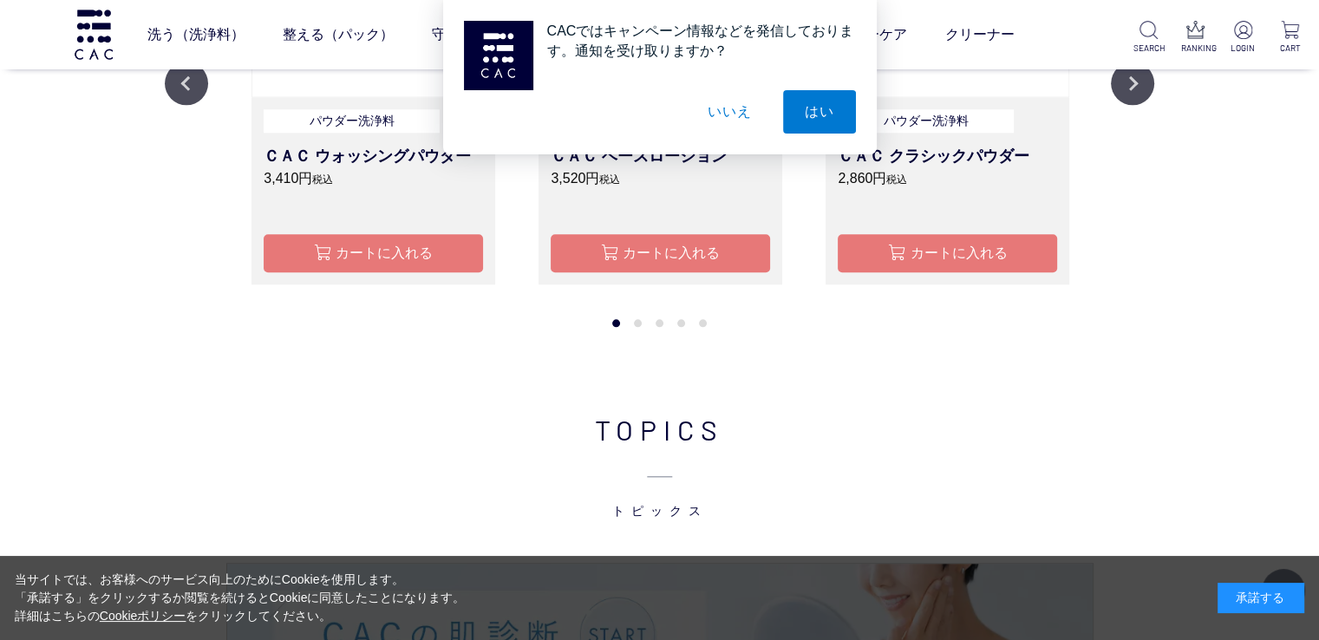
scroll to position [1388, 0]
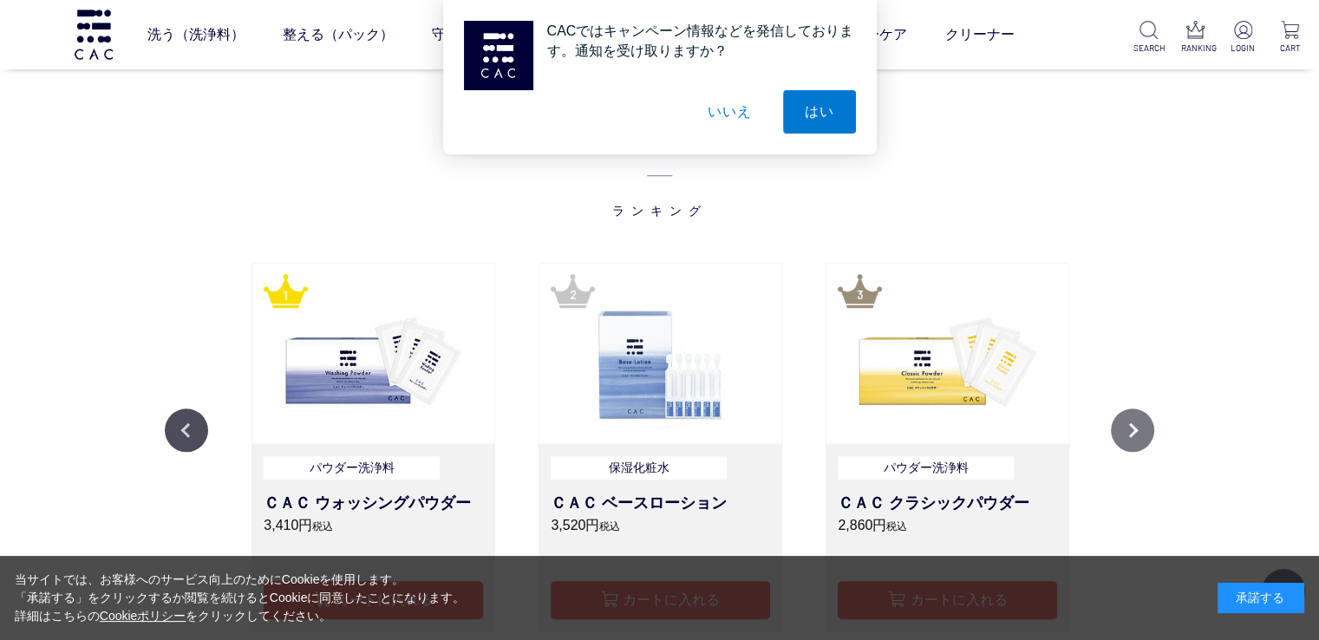
click at [1138, 426] on button "Next" at bounding box center [1132, 429] width 43 height 43
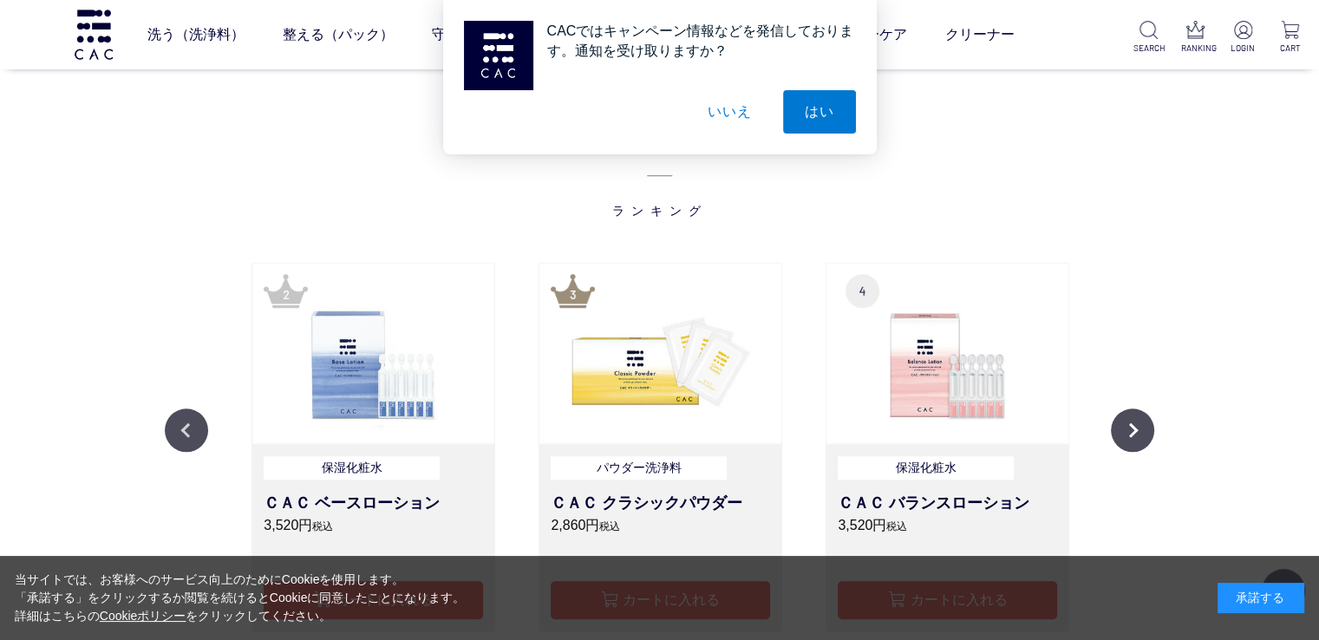
scroll to position [1561, 0]
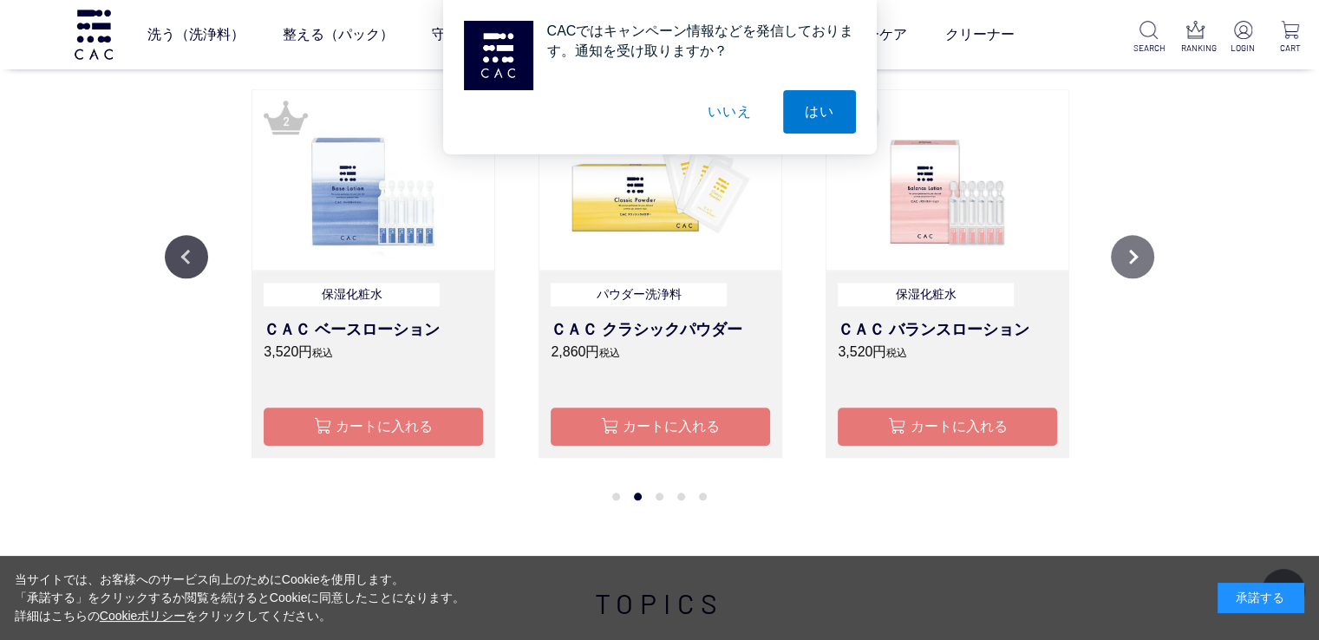
click at [1137, 263] on button "Next" at bounding box center [1132, 256] width 43 height 43
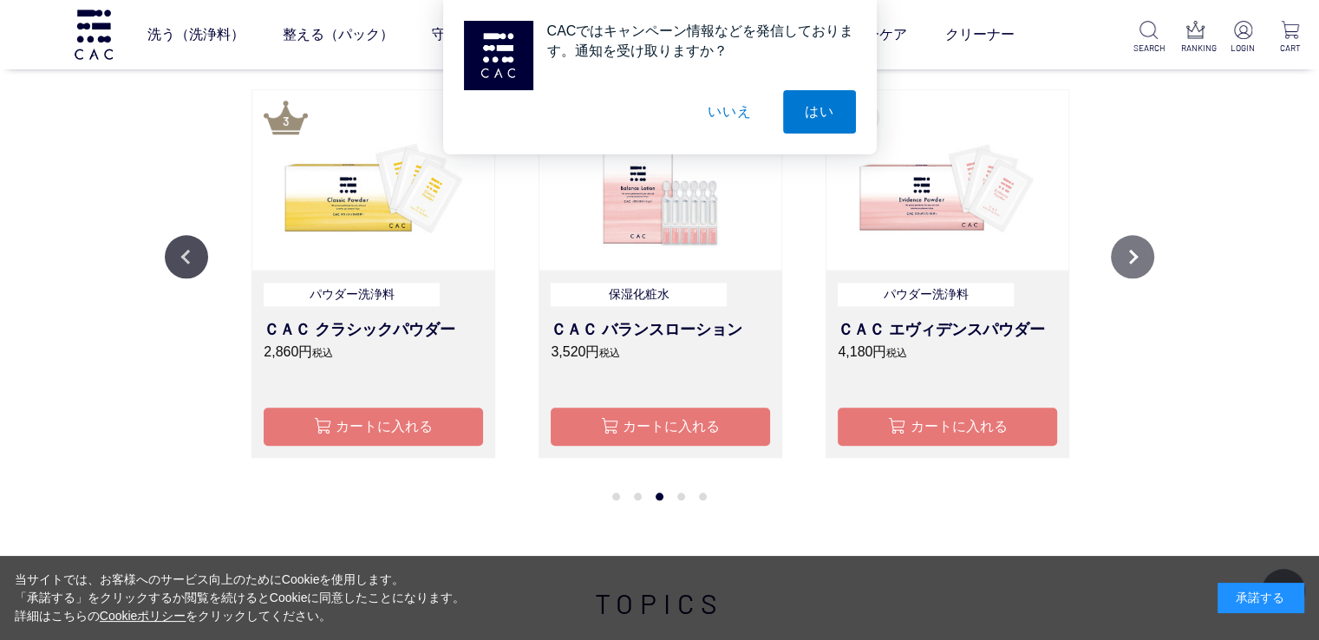
click at [1129, 262] on button "Next" at bounding box center [1132, 256] width 43 height 43
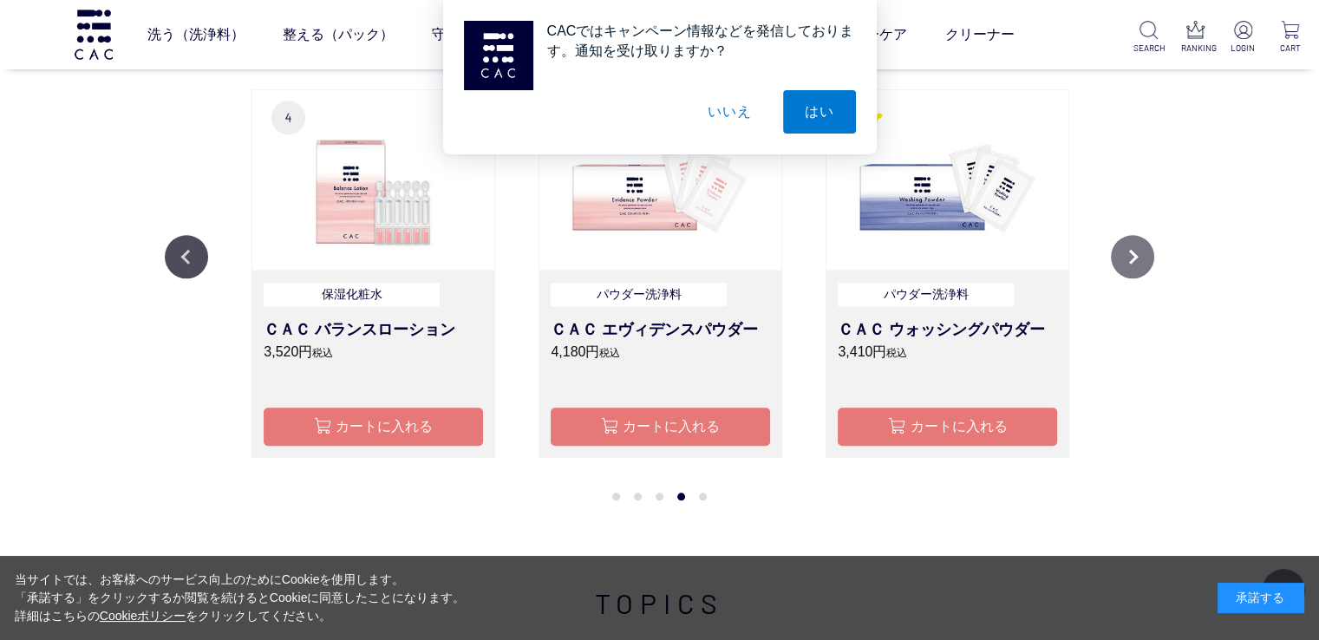
click at [1124, 261] on button "Next" at bounding box center [1132, 256] width 43 height 43
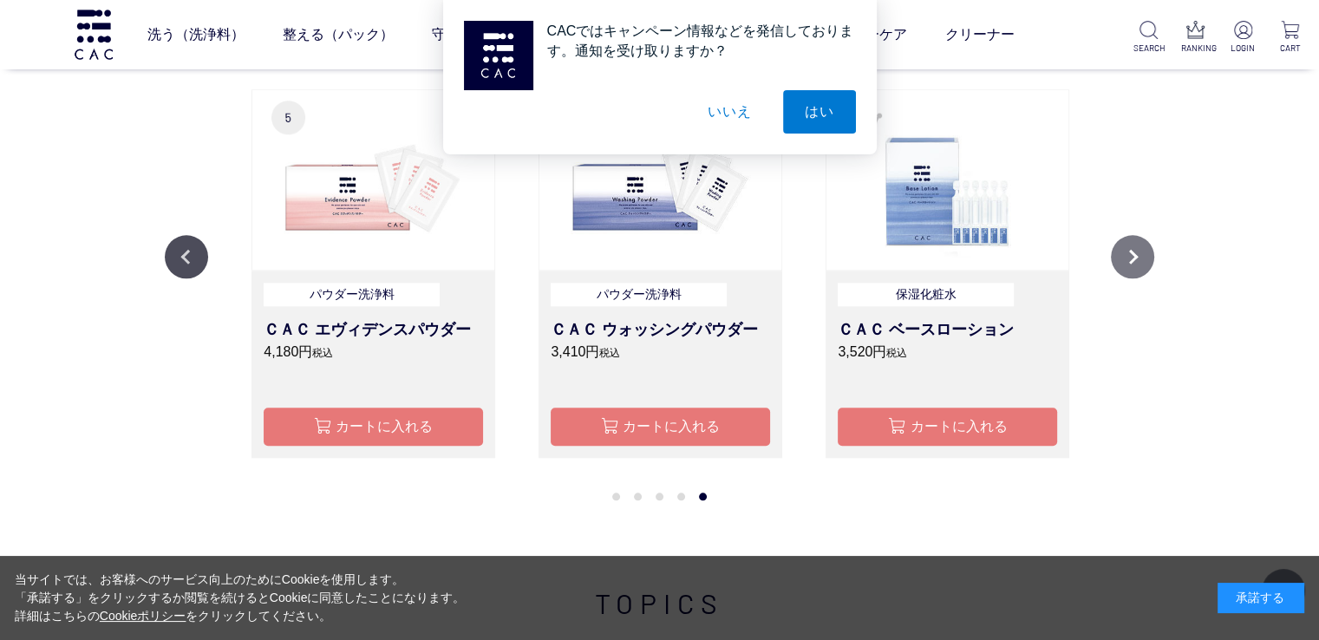
click at [1124, 261] on button "Next" at bounding box center [1132, 256] width 43 height 43
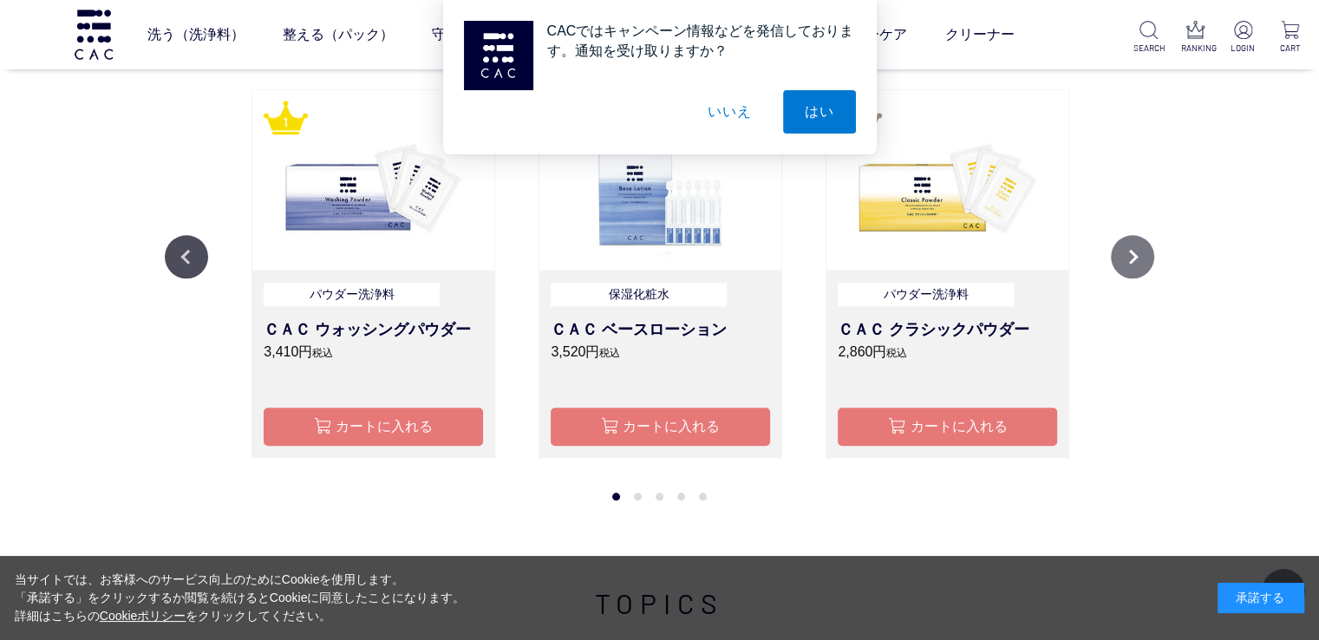
click at [1145, 239] on button "Next" at bounding box center [1132, 256] width 43 height 43
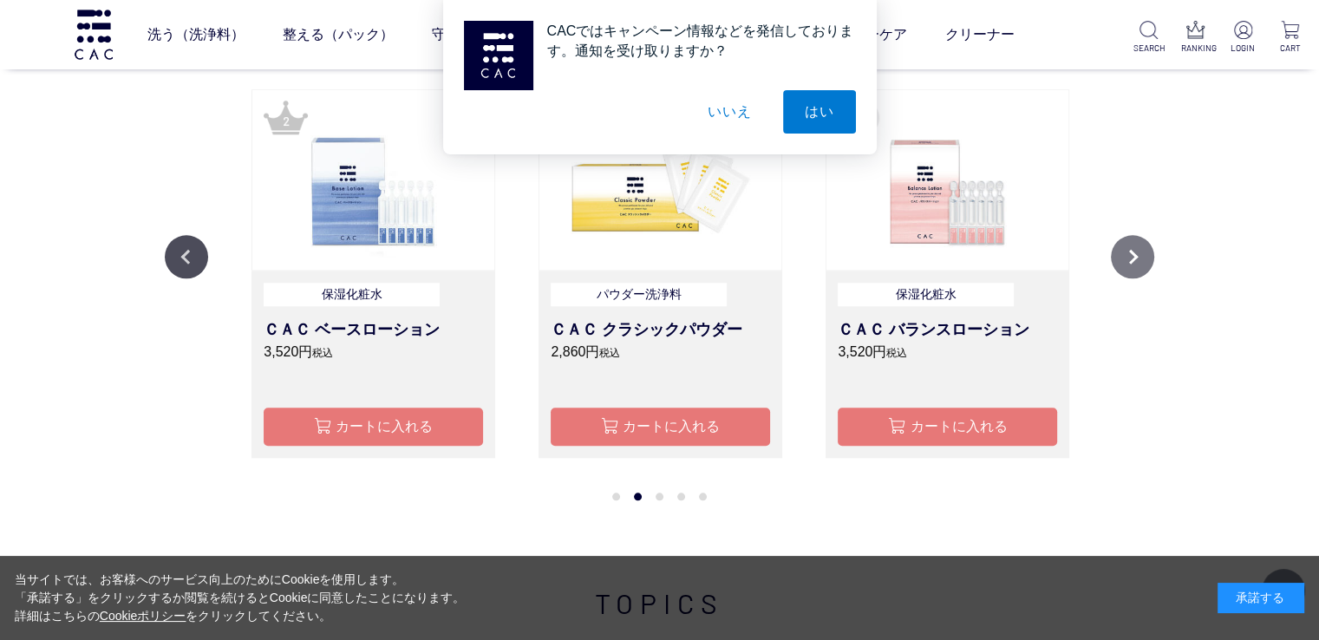
click at [1145, 239] on button "Next" at bounding box center [1132, 256] width 43 height 43
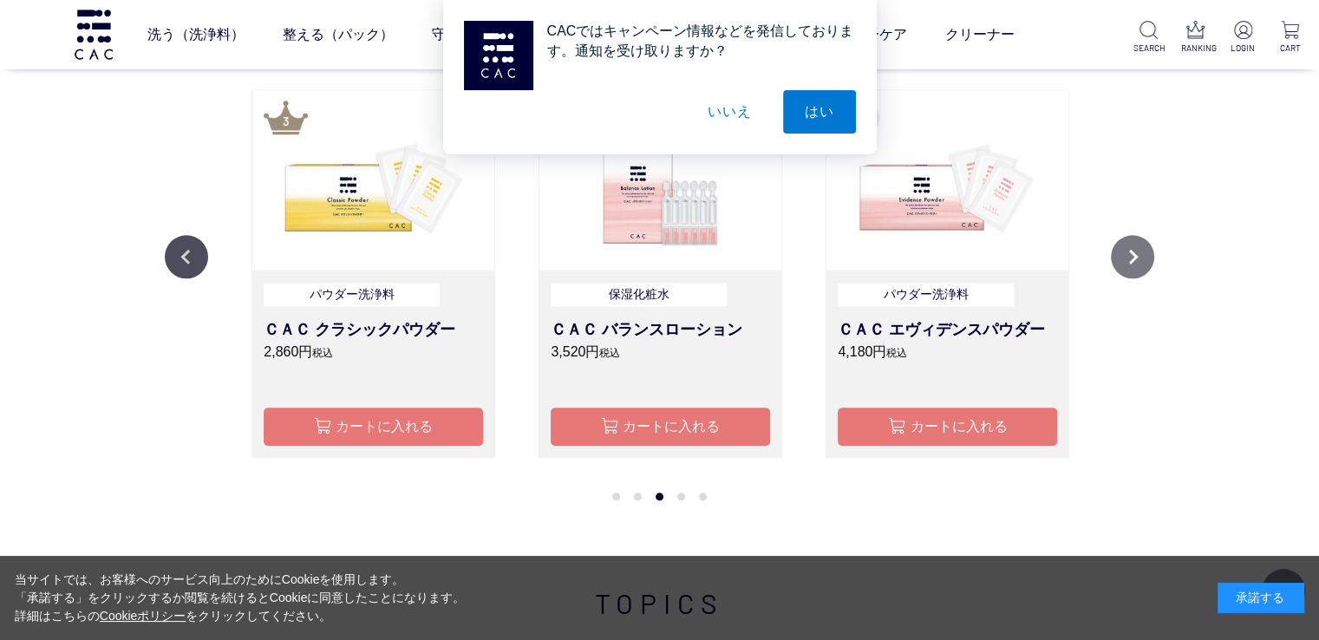
click at [1144, 245] on button "Next" at bounding box center [1132, 256] width 43 height 43
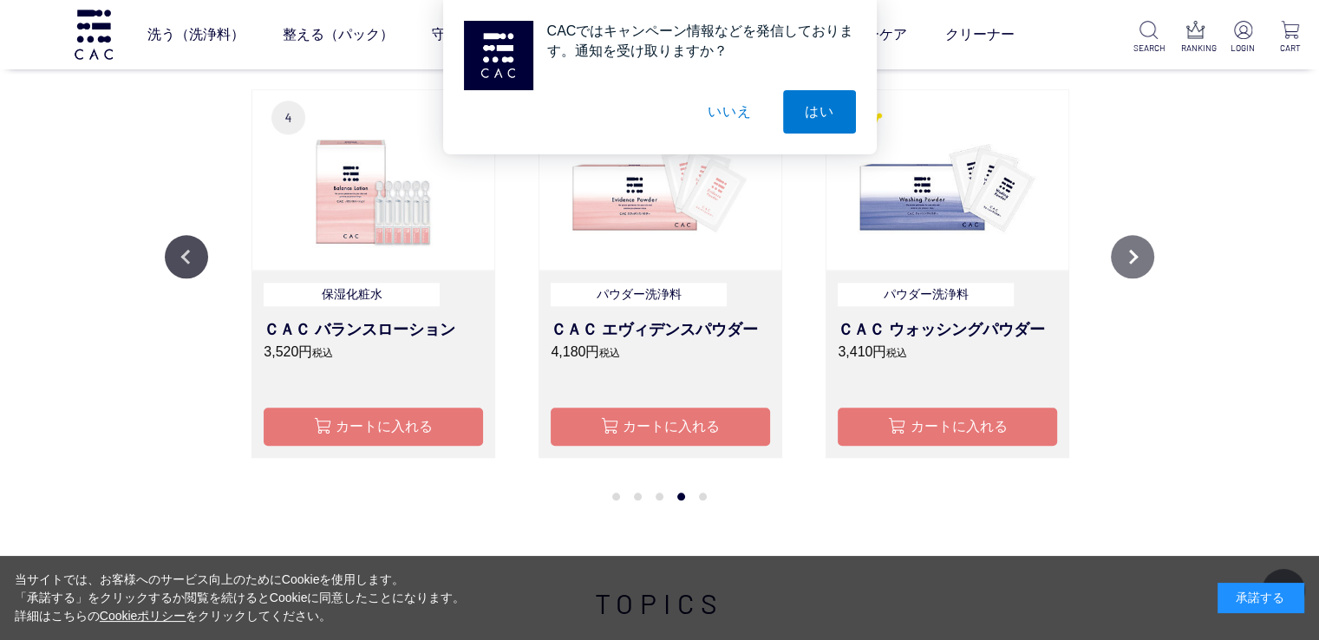
click at [1144, 247] on button "Next" at bounding box center [1132, 256] width 43 height 43
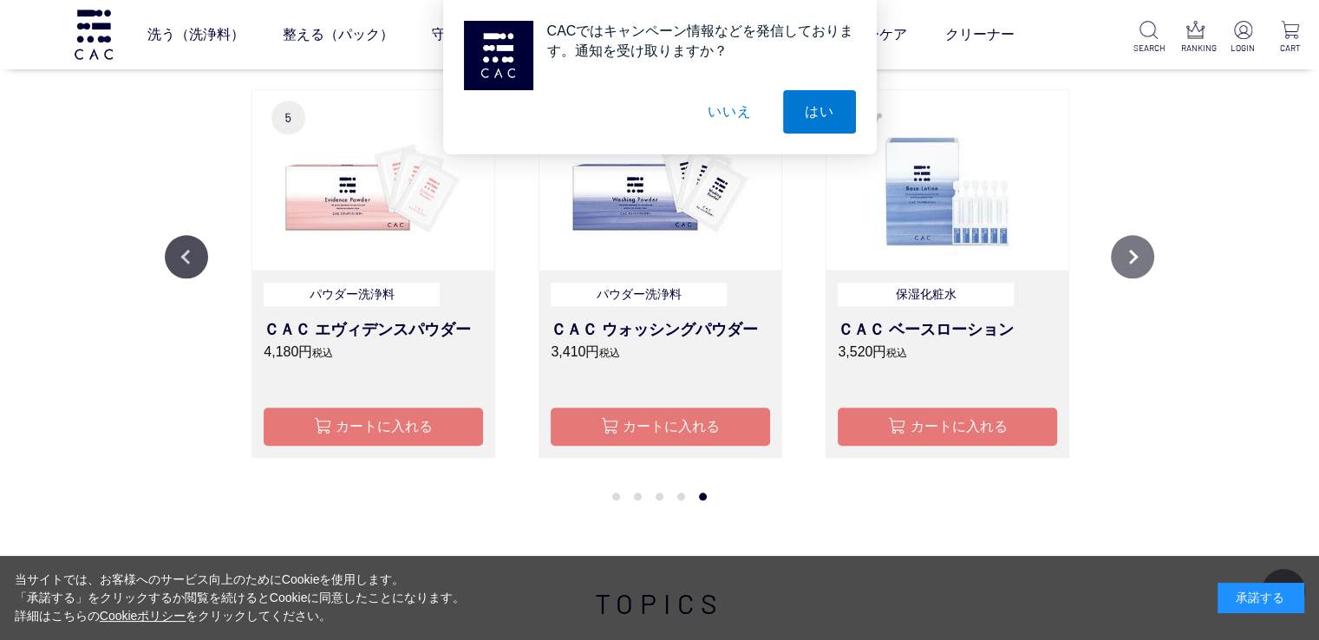
click at [1144, 247] on button "Next" at bounding box center [1132, 256] width 43 height 43
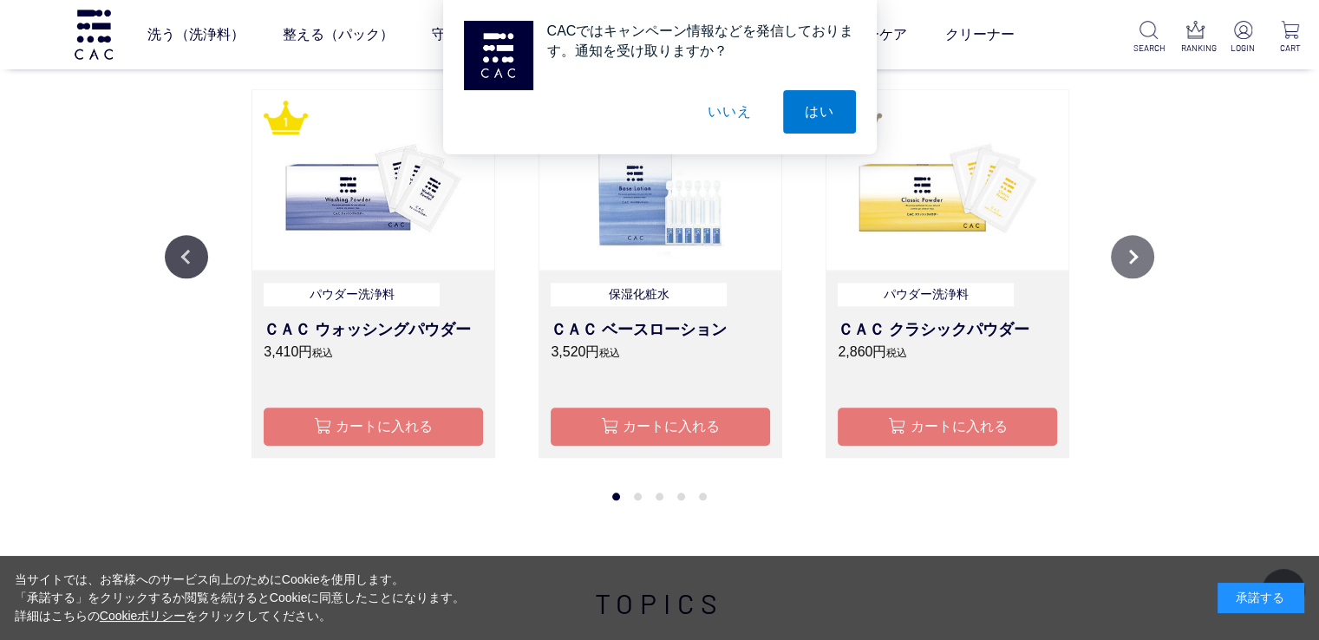
click at [1123, 253] on button "Next" at bounding box center [1132, 256] width 43 height 43
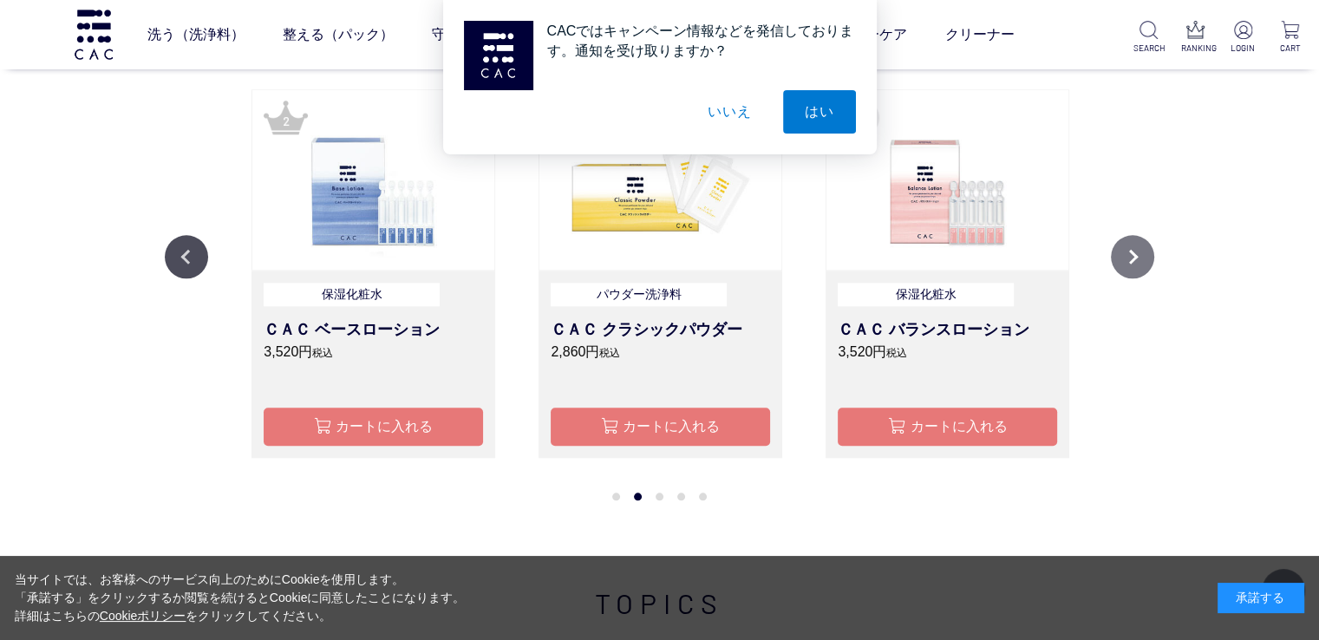
click at [1123, 254] on button "Next" at bounding box center [1132, 256] width 43 height 43
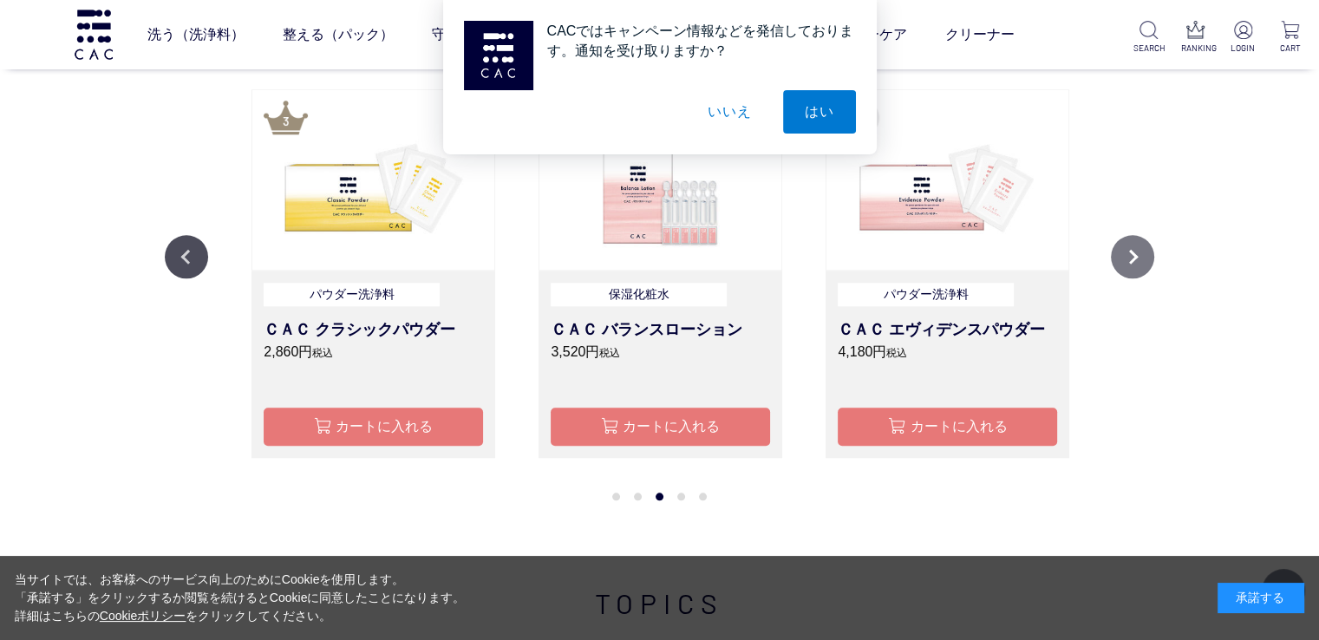
click at [1123, 254] on button "Next" at bounding box center [1132, 256] width 43 height 43
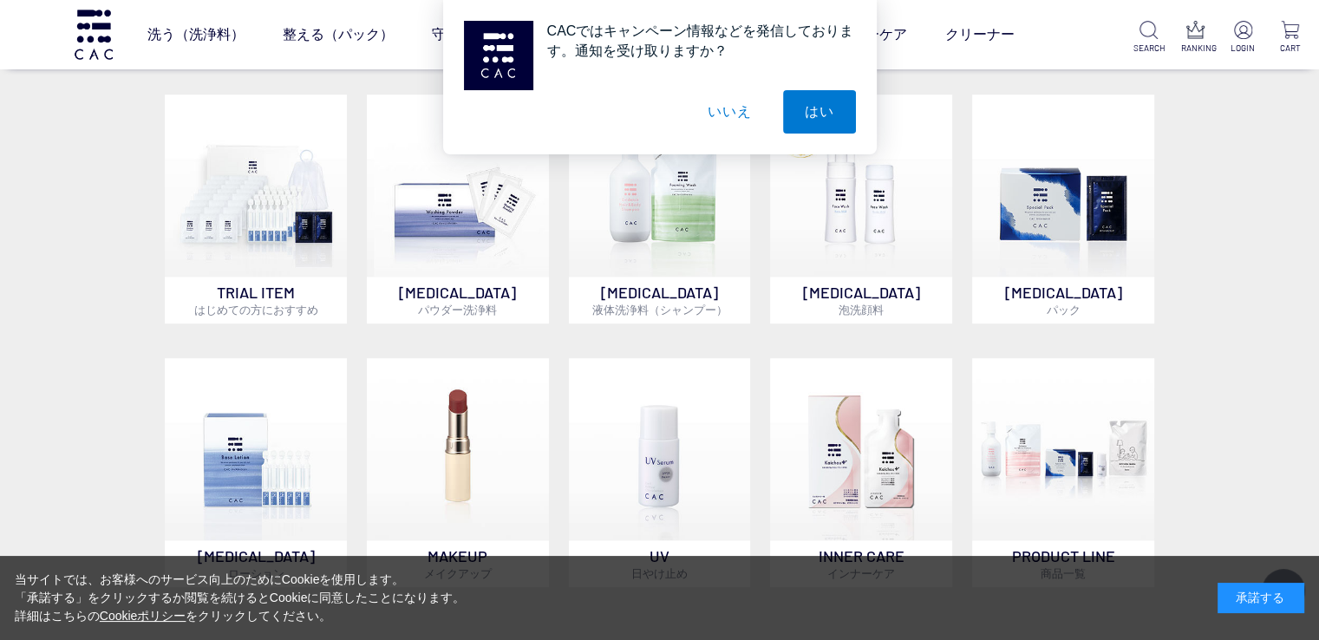
scroll to position [694, 0]
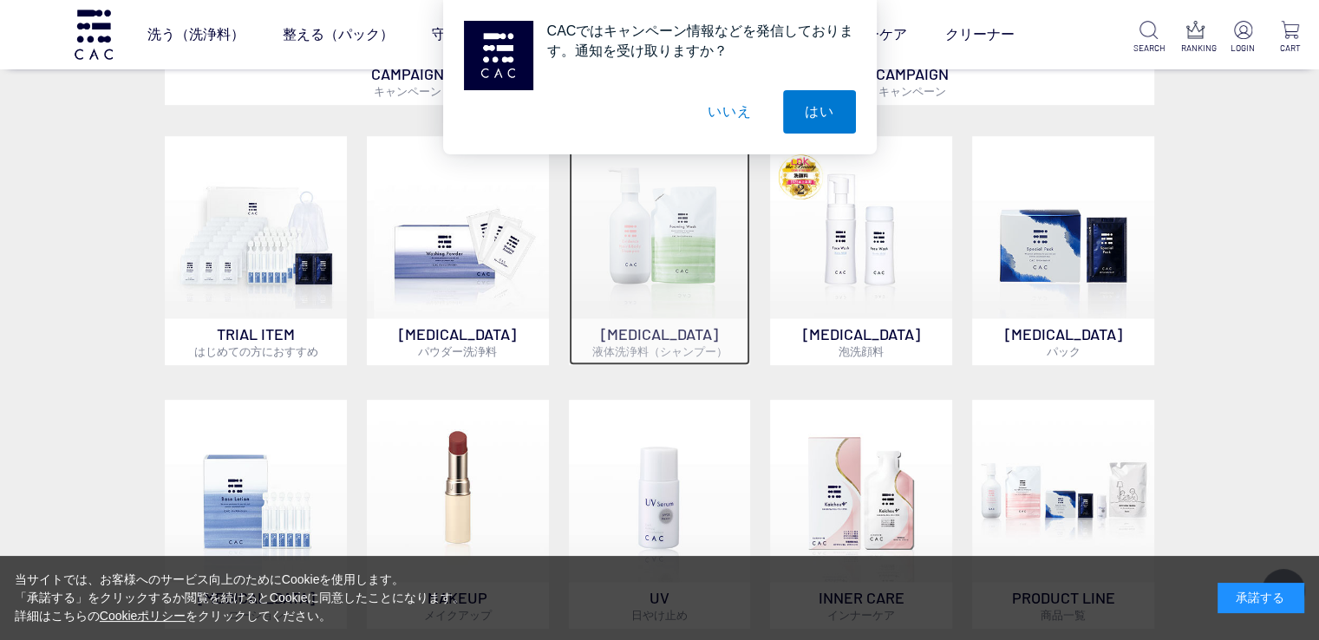
click at [659, 327] on p "[MEDICAL_DATA] 液体洗浄料（シャンプー）" at bounding box center [660, 341] width 182 height 47
